Goal: Task Accomplishment & Management: Manage account settings

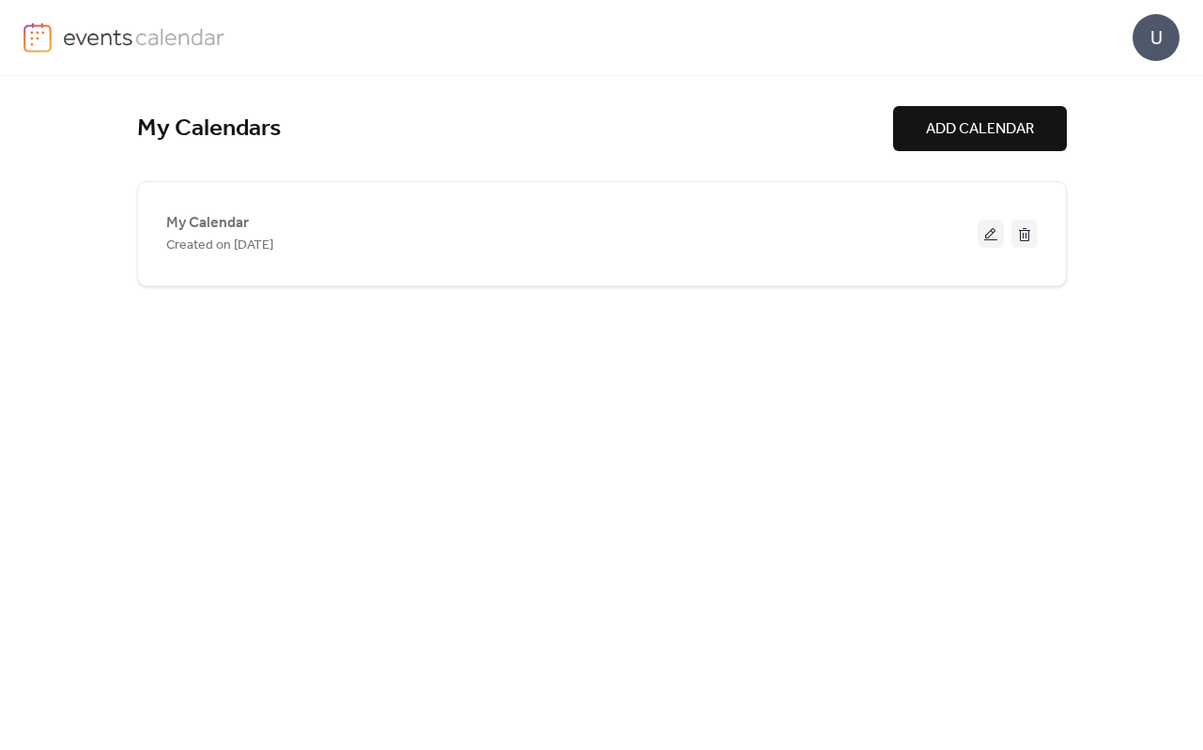
click at [948, 132] on span "ADD CALENDAR" at bounding box center [980, 129] width 108 height 23
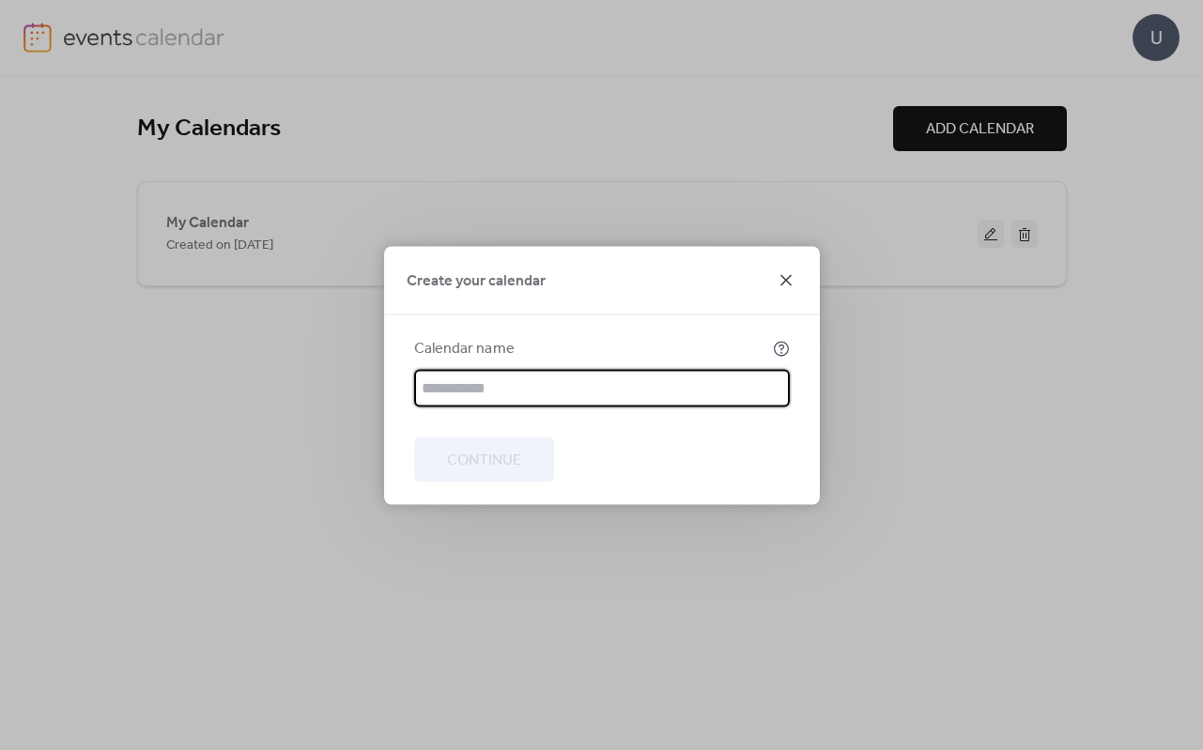
click at [789, 272] on icon at bounding box center [786, 280] width 23 height 23
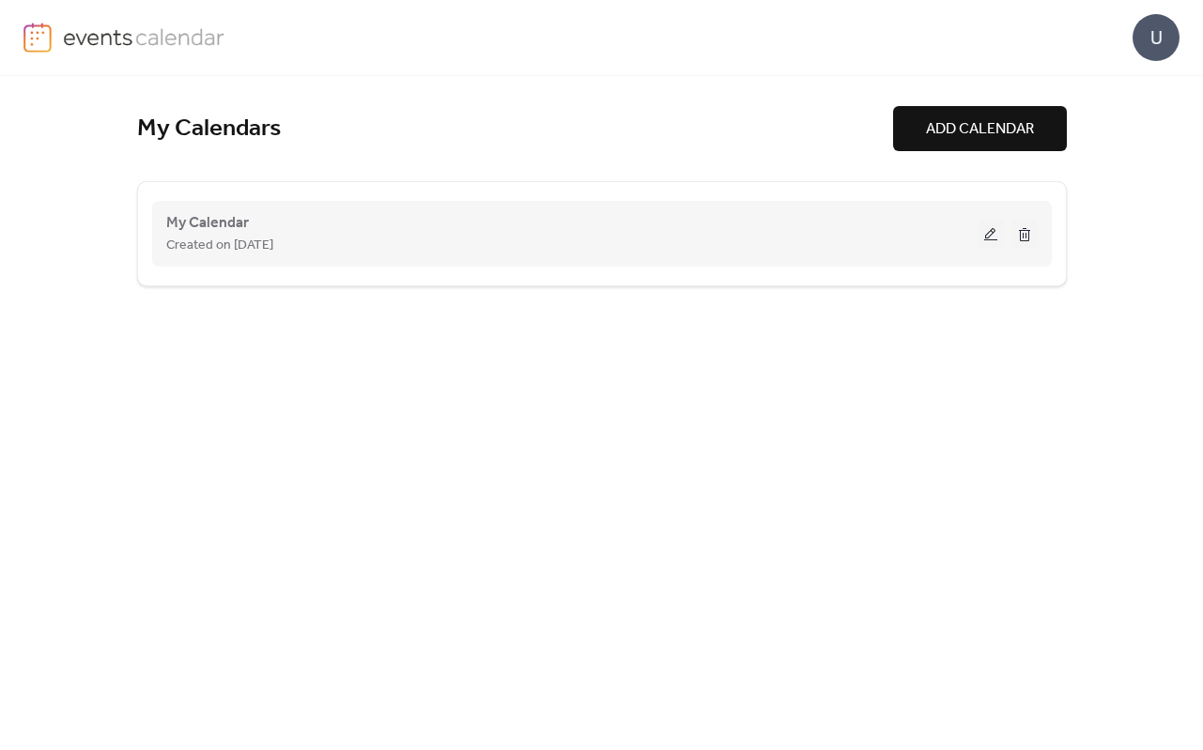
click at [984, 238] on button at bounding box center [991, 234] width 26 height 28
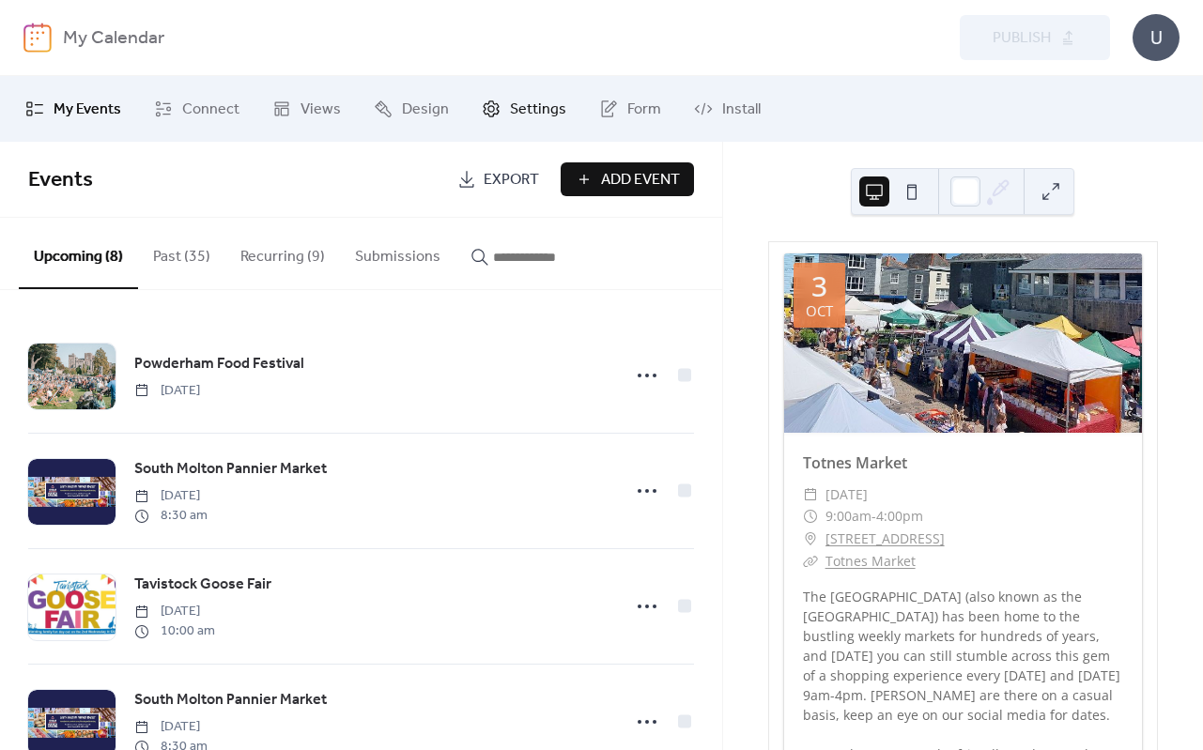
click at [510, 113] on span "Settings" at bounding box center [538, 110] width 56 height 23
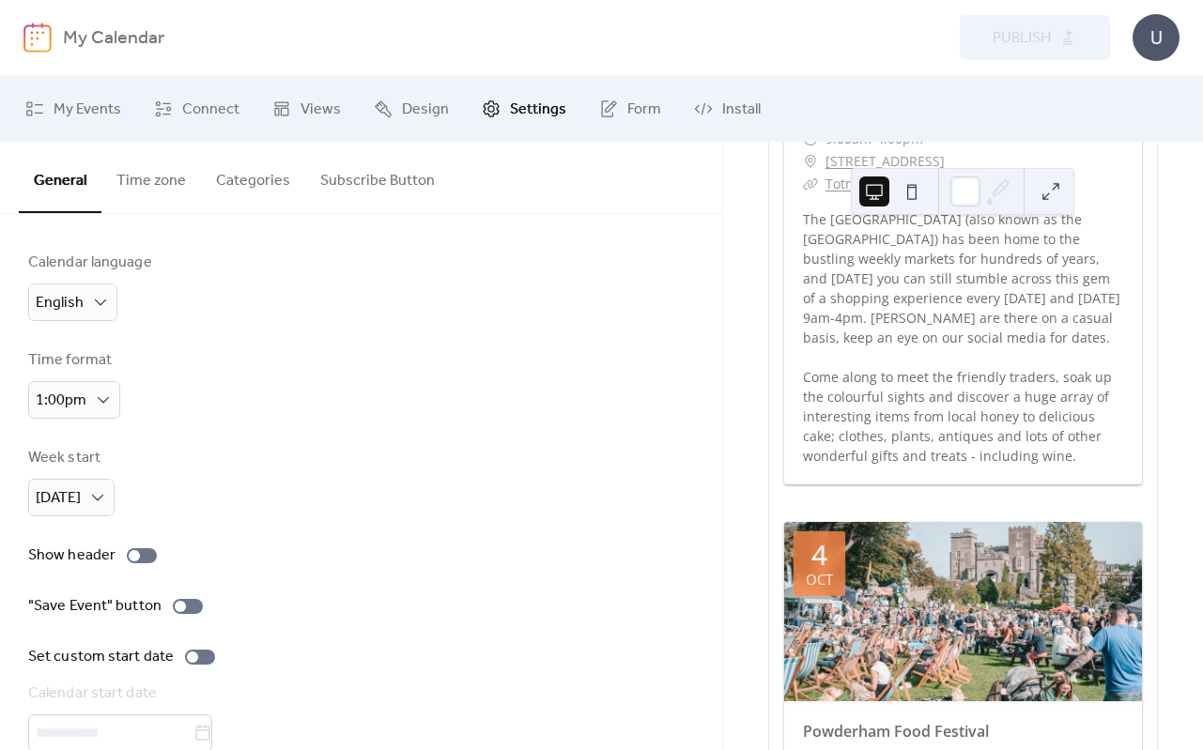
scroll to position [252, 0]
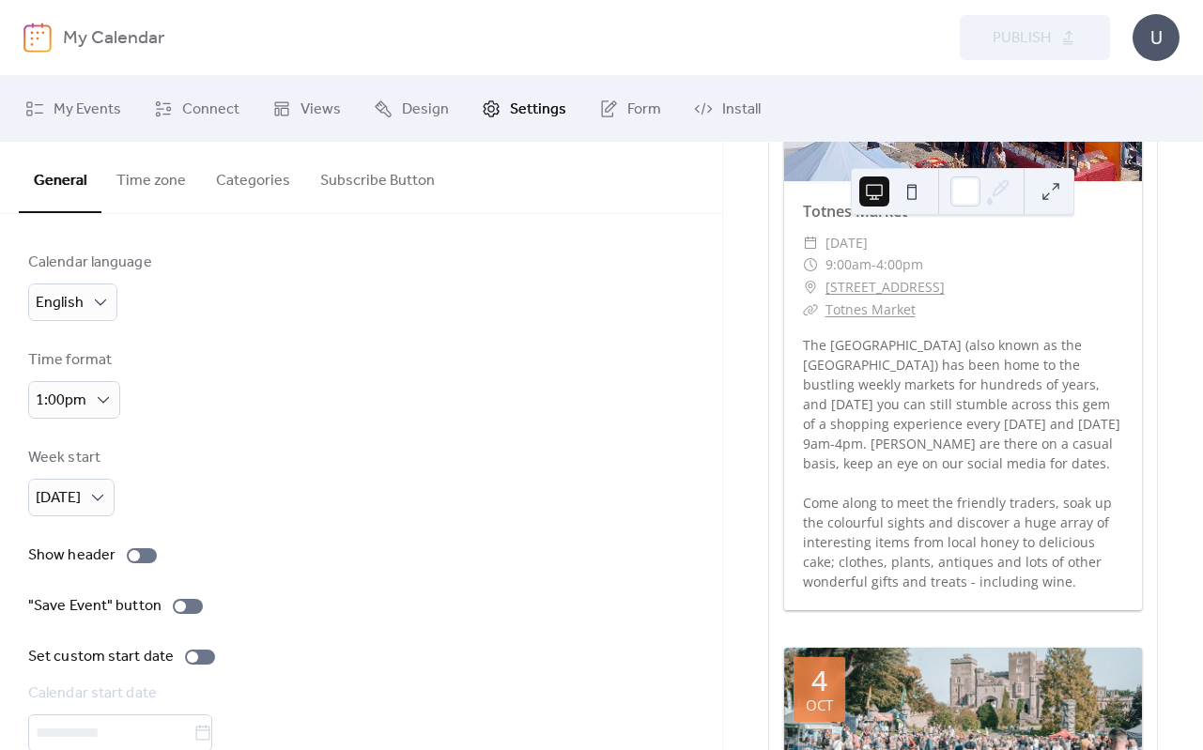
click at [670, 322] on div "Calendar language English Time format 1:00pm Week start [DATE] Show header "Sav…" at bounding box center [361, 527] width 666 height 551
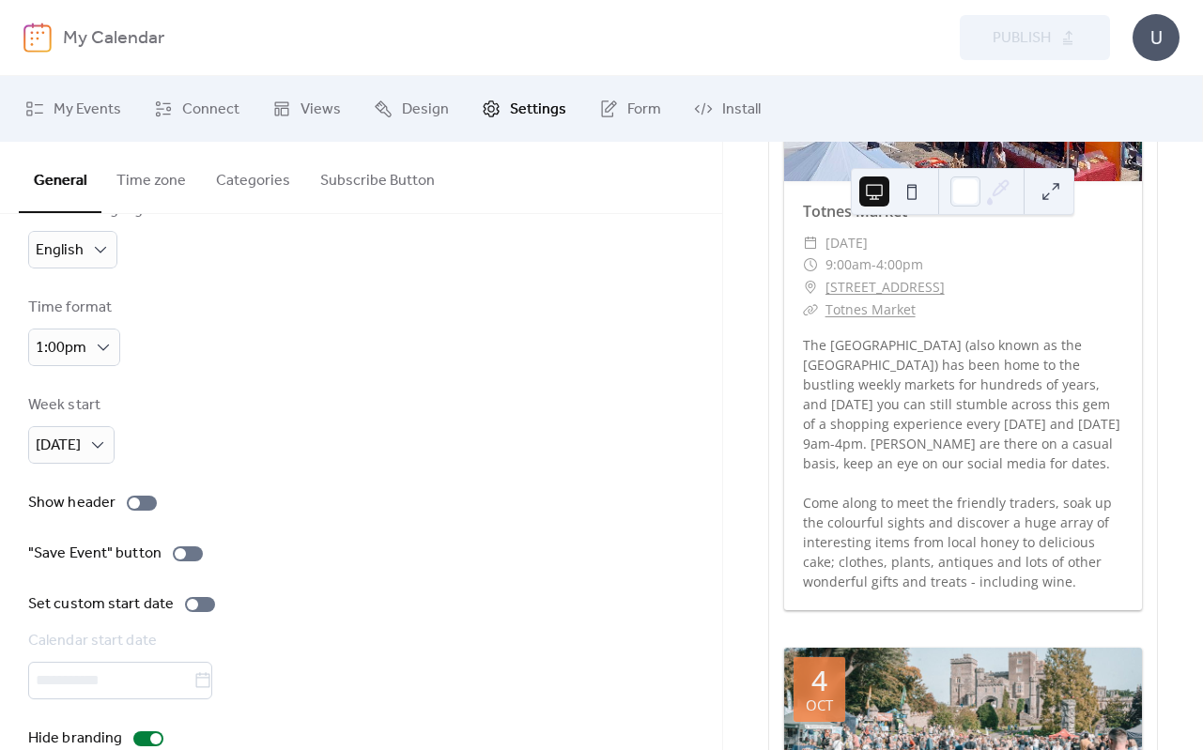
scroll to position [0, 0]
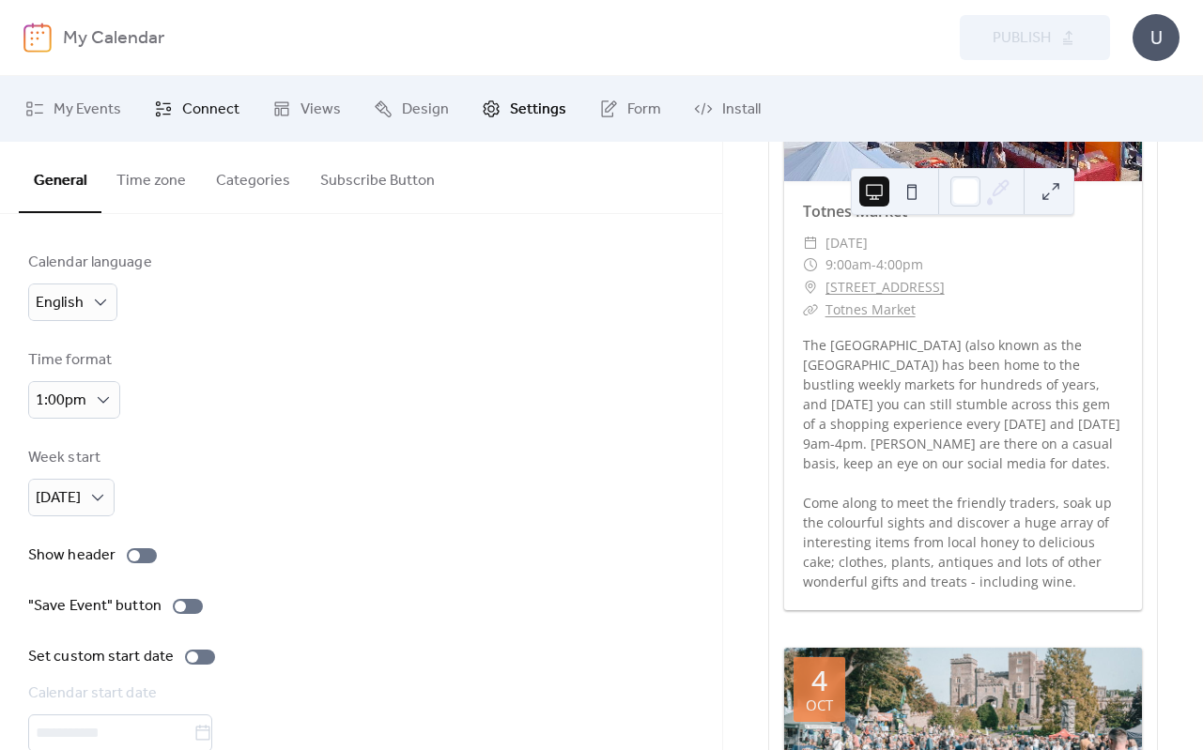
click at [206, 104] on span "Connect" at bounding box center [210, 110] width 57 height 23
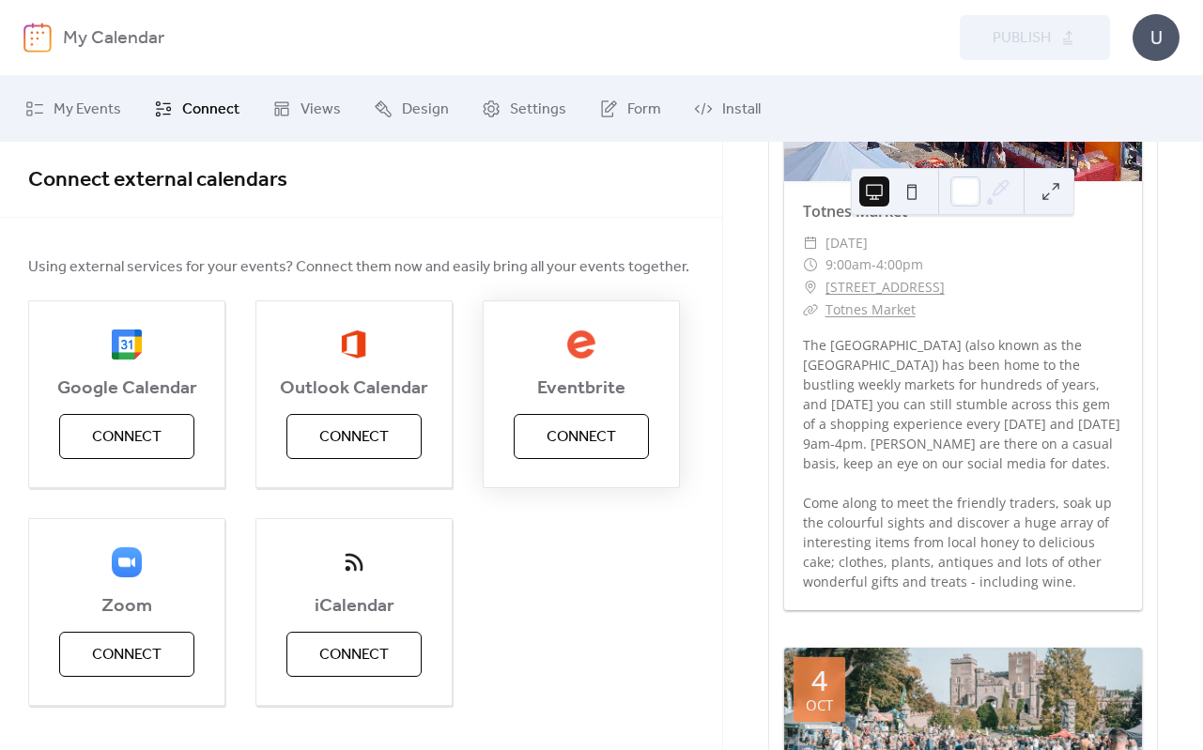
click at [557, 455] on button "Connect" at bounding box center [581, 436] width 135 height 45
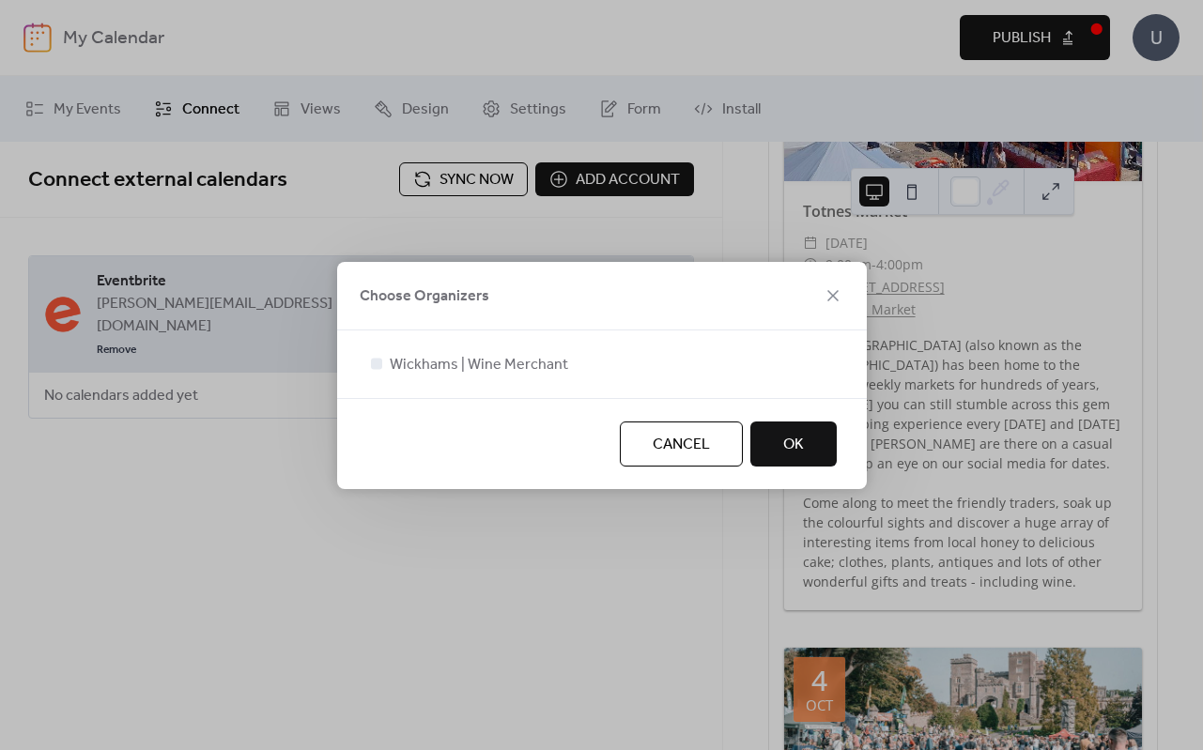
click at [805, 439] on button "OK" at bounding box center [793, 444] width 86 height 45
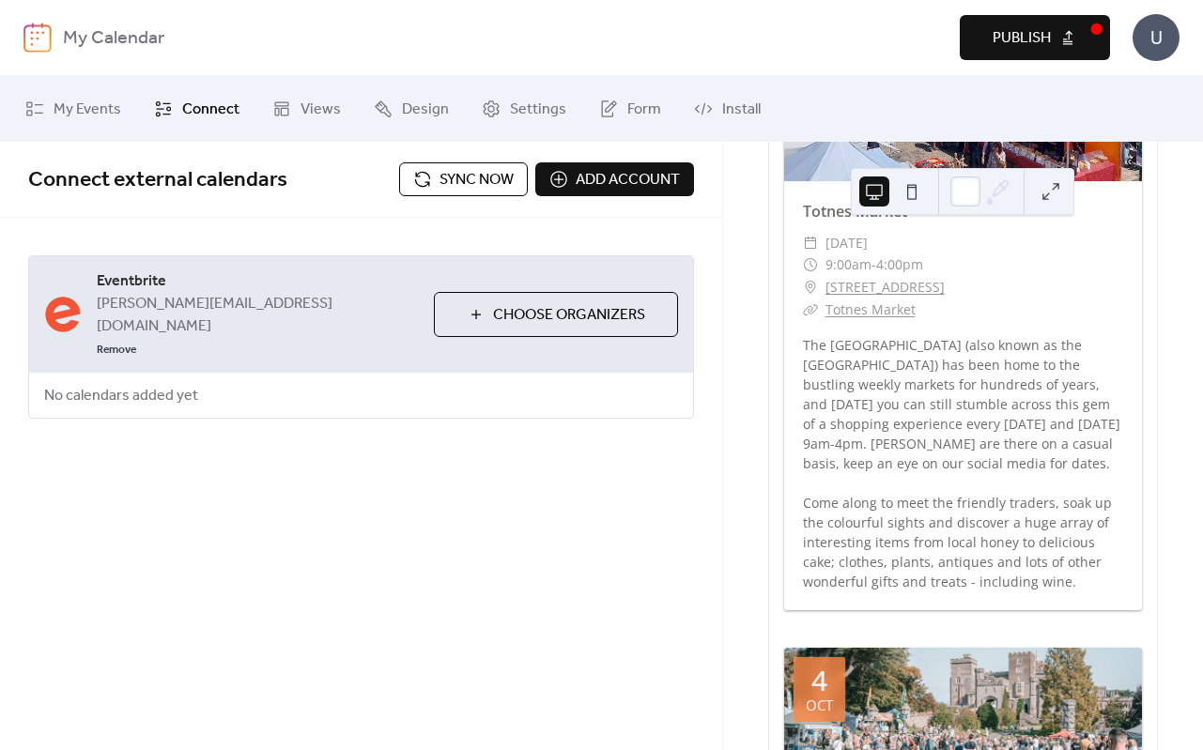
click at [474, 169] on span "Sync now" at bounding box center [477, 180] width 74 height 23
click at [440, 190] on span "Sync now" at bounding box center [477, 180] width 74 height 23
click at [530, 304] on span "Choose Organizers" at bounding box center [569, 315] width 152 height 23
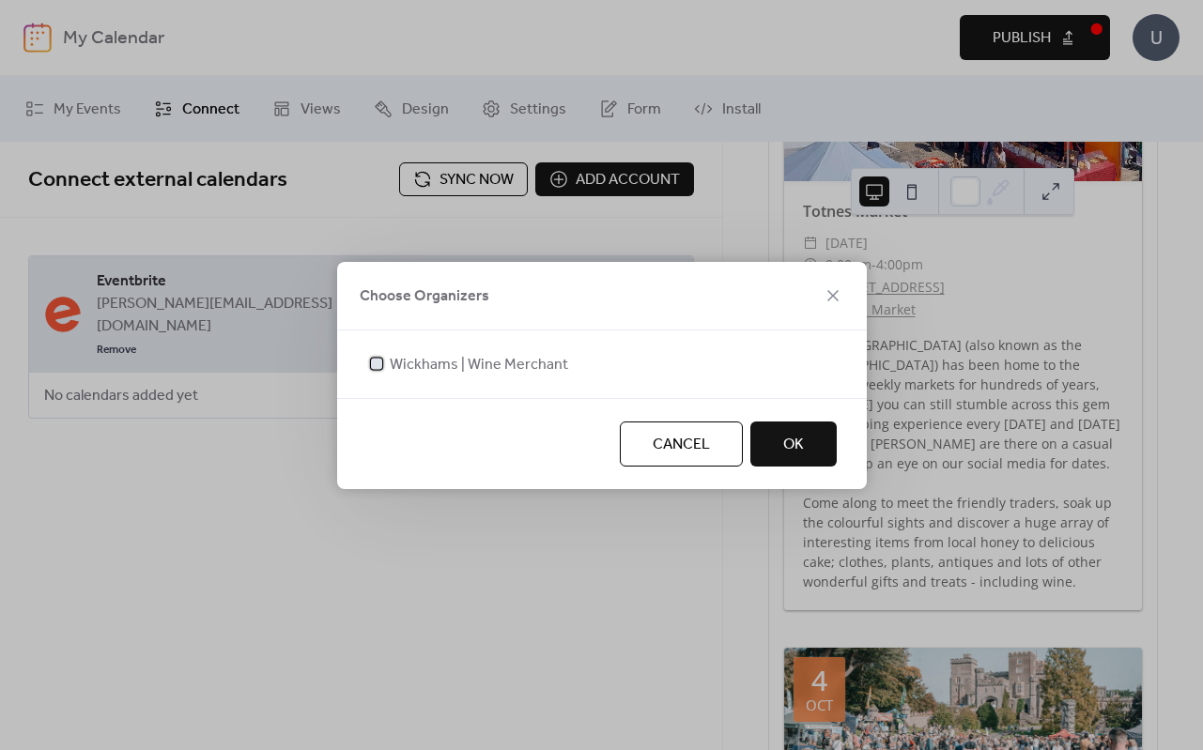
click at [368, 362] on div at bounding box center [376, 363] width 19 height 19
click at [829, 444] on button "OK" at bounding box center [793, 444] width 86 height 45
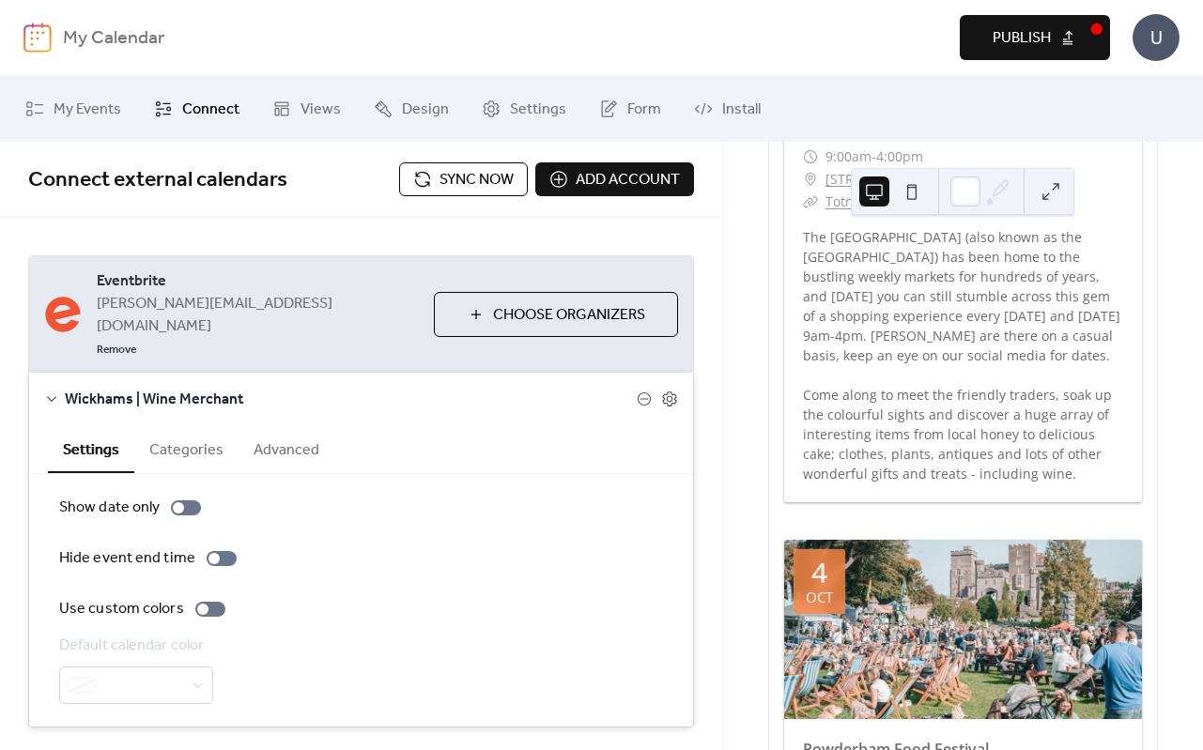
scroll to position [288, 0]
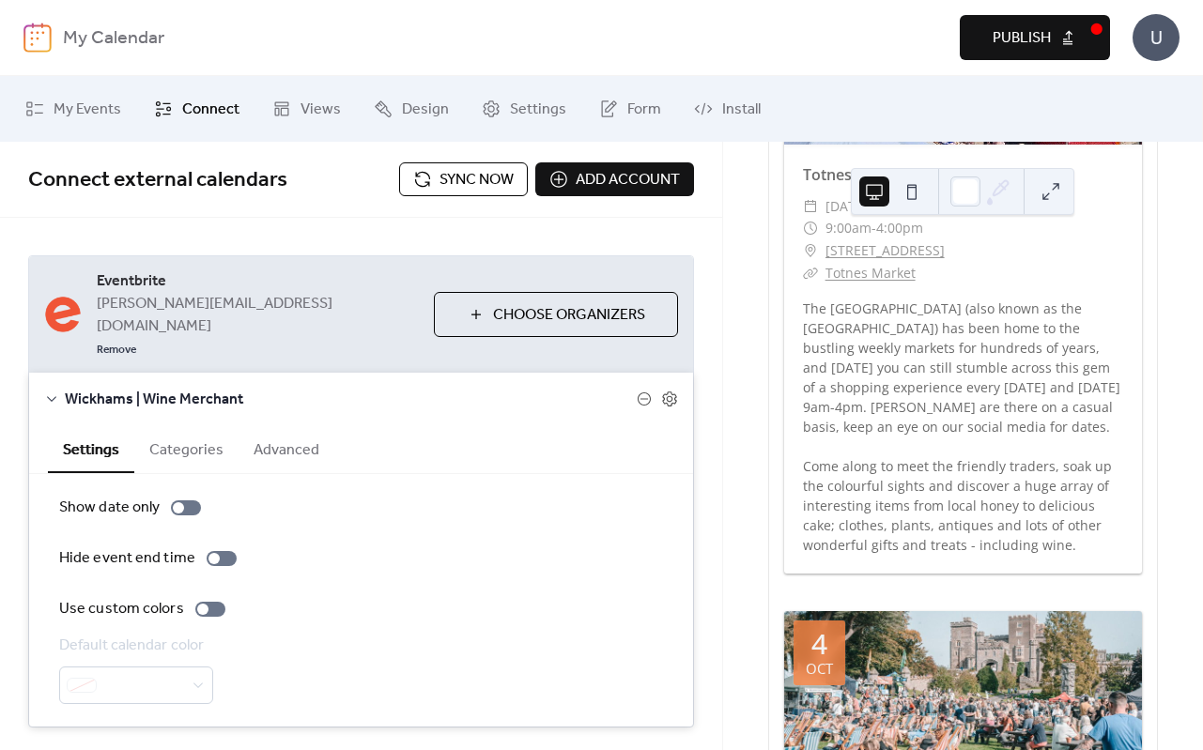
click at [55, 396] on icon at bounding box center [51, 399] width 9 height 6
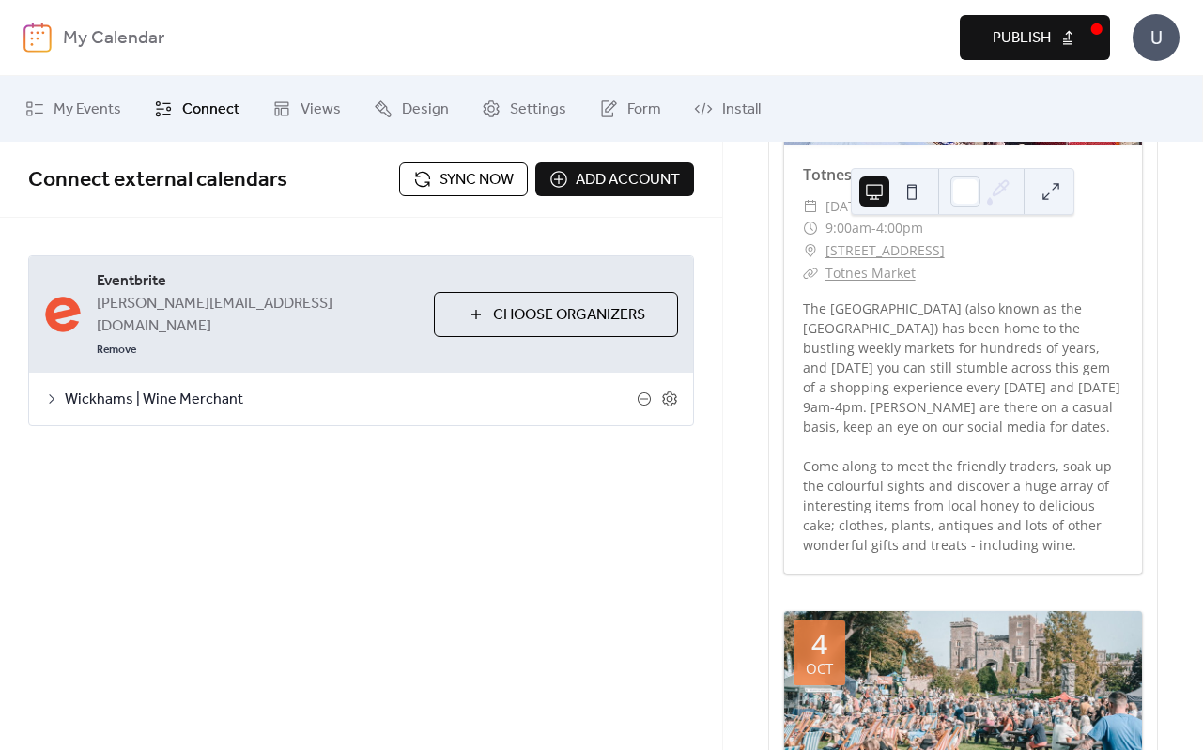
click at [485, 173] on span "Sync now" at bounding box center [477, 180] width 74 height 23
click at [1029, 38] on span "Publish" at bounding box center [1022, 38] width 58 height 23
click at [317, 93] on link "Views" at bounding box center [306, 109] width 97 height 51
